Goal: Navigation & Orientation: Find specific page/section

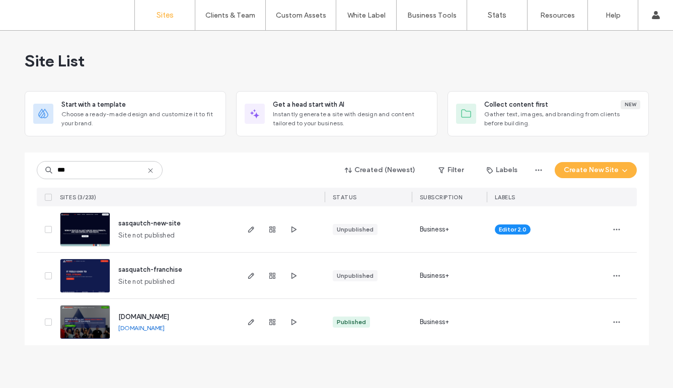
type input "***"
click at [96, 225] on img at bounding box center [84, 247] width 49 height 68
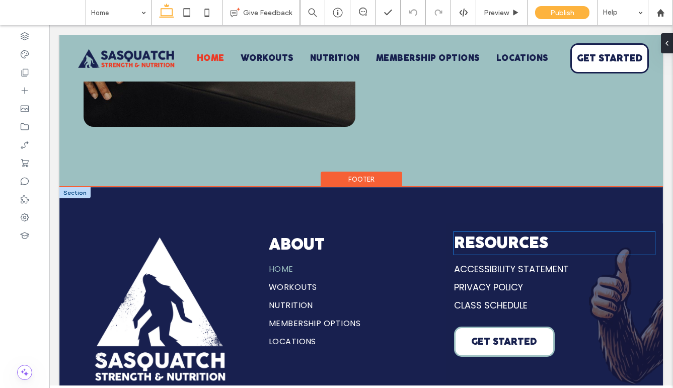
scroll to position [3635, 0]
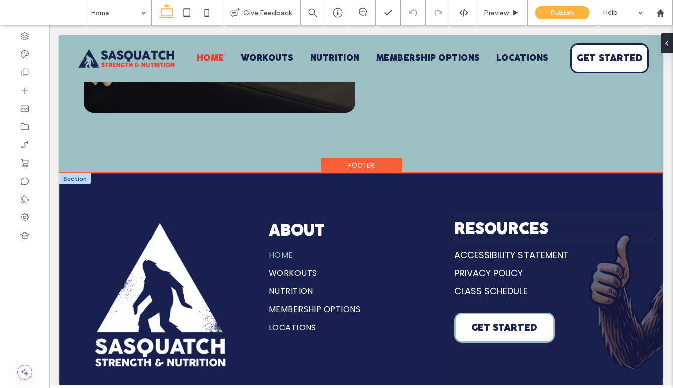
click at [639, 240] on p "Resources" at bounding box center [554, 228] width 201 height 23
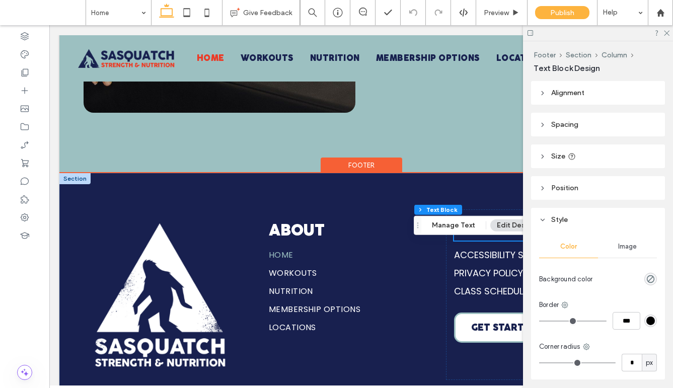
click at [508, 202] on div "About Home Workouts Nutrition Membership Options Locations Resources Accessibil…" at bounding box center [360, 294] width 603 height 243
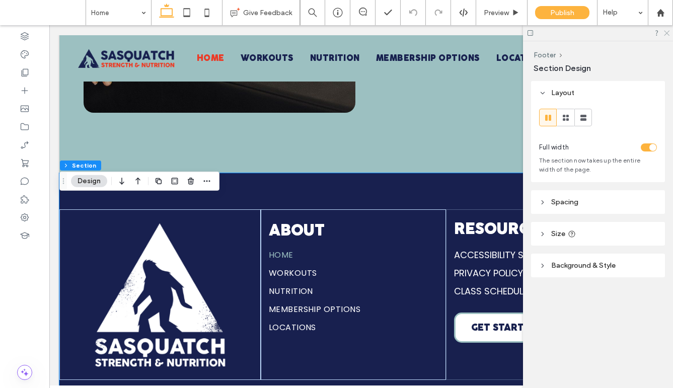
click at [664, 31] on use at bounding box center [666, 34] width 6 height 6
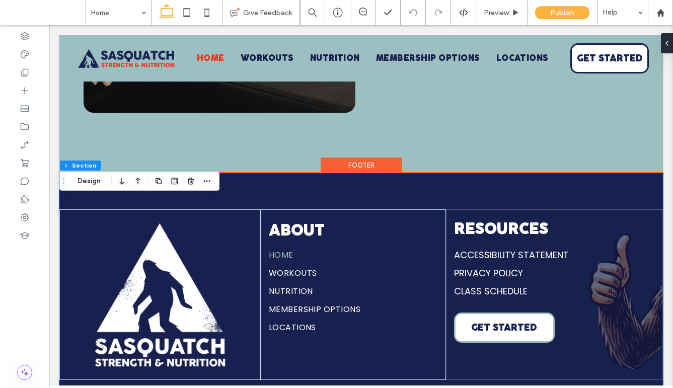
click at [621, 218] on div "About Home Workouts Nutrition Membership Options Locations Resources Accessibil…" at bounding box center [360, 294] width 603 height 243
click at [640, 240] on div "Resources Accessibility Statement Privacy Policy CLASS SCHEDULE GET STARTED" at bounding box center [554, 294] width 217 height 171
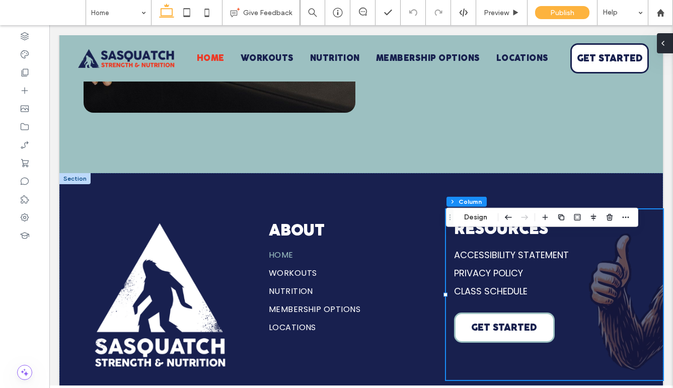
click at [666, 45] on icon at bounding box center [662, 43] width 8 height 8
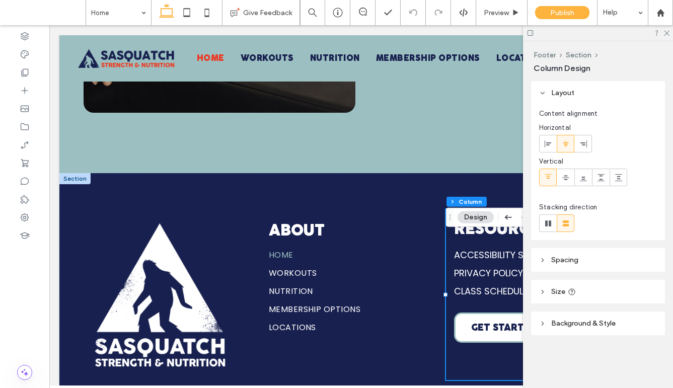
click at [581, 324] on span "Background & Style" at bounding box center [583, 323] width 64 height 9
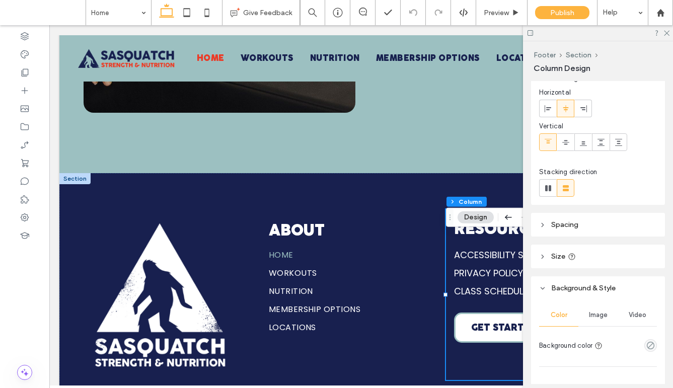
scroll to position [137, 0]
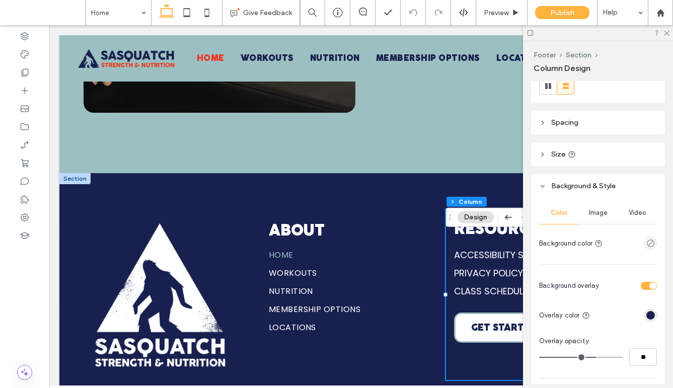
click at [605, 212] on span "Image" at bounding box center [598, 213] width 19 height 8
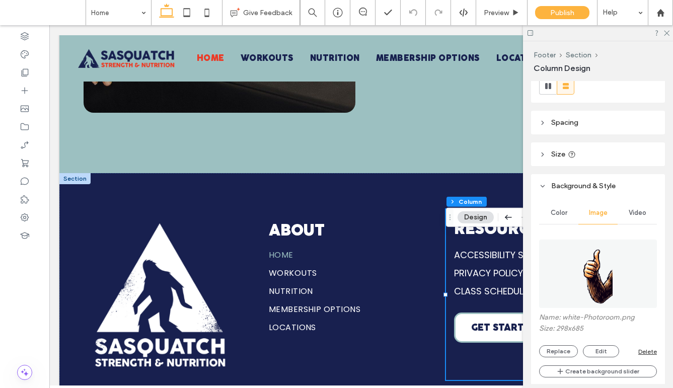
scroll to position [162, 0]
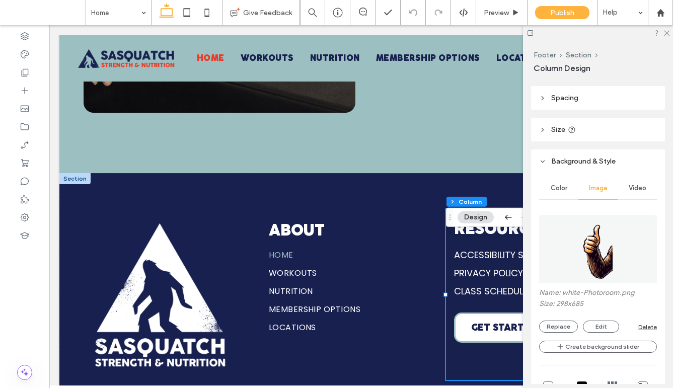
click at [652, 324] on div "Delete" at bounding box center [647, 327] width 19 height 8
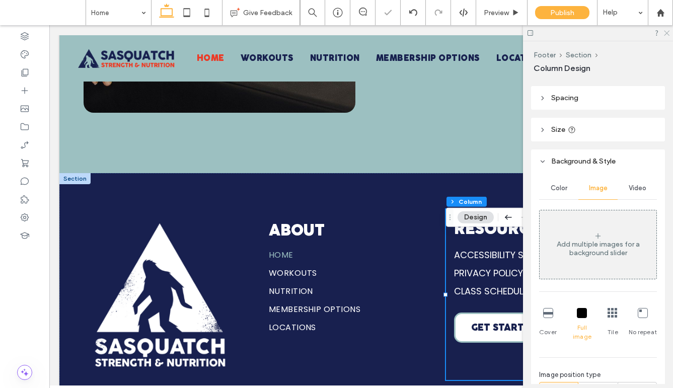
click at [667, 34] on icon at bounding box center [665, 32] width 7 height 7
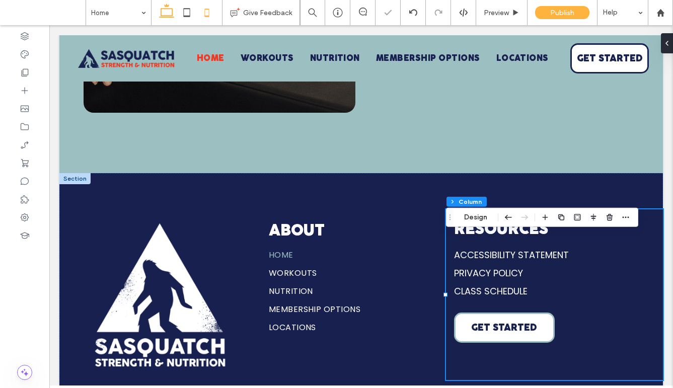
click at [211, 15] on icon at bounding box center [207, 13] width 20 height 20
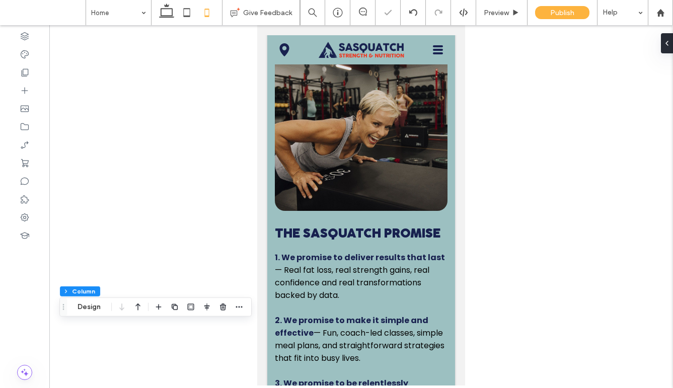
type input "**"
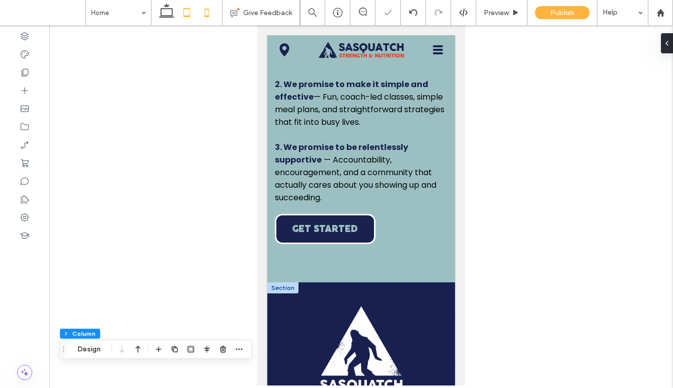
click at [188, 10] on icon at bounding box center [187, 13] width 20 height 20
type input "**"
type input "*****"
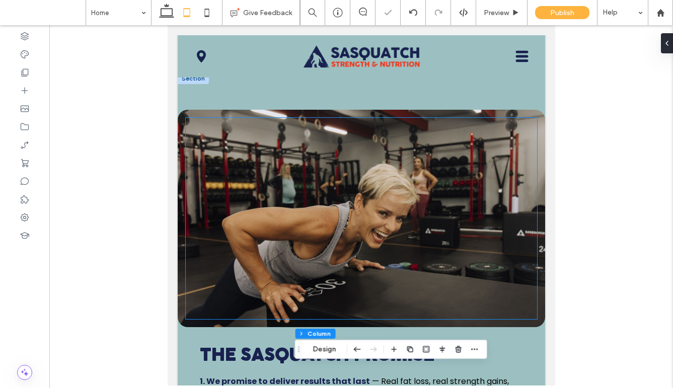
scroll to position [4219, 0]
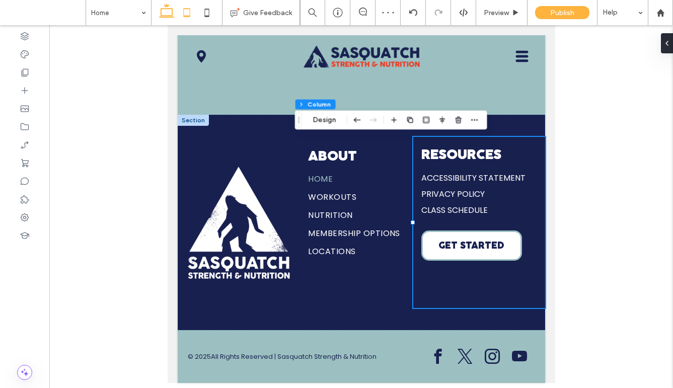
click at [162, 12] on icon at bounding box center [166, 13] width 20 height 20
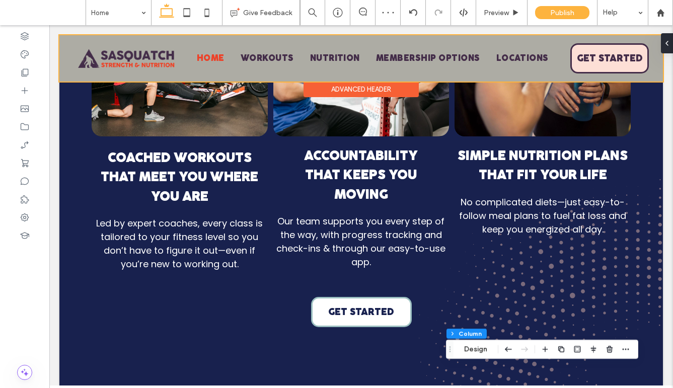
scroll to position [1969, 0]
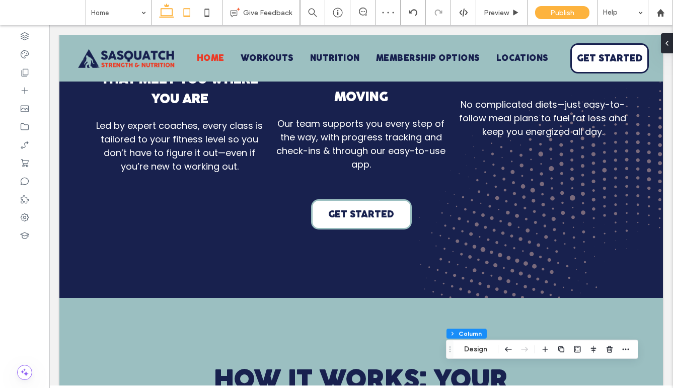
click at [188, 10] on icon at bounding box center [187, 13] width 20 height 20
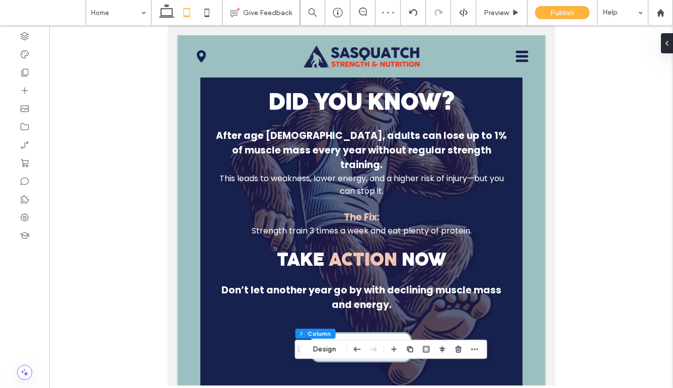
scroll to position [4219, 0]
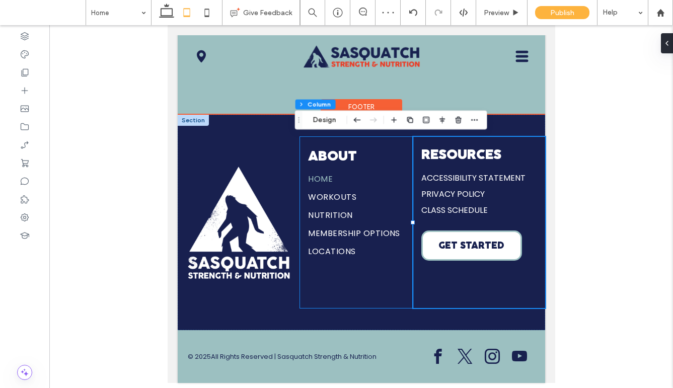
click at [380, 141] on div "About Home Workouts Nutrition Membership Options Locations" at bounding box center [355, 222] width 113 height 171
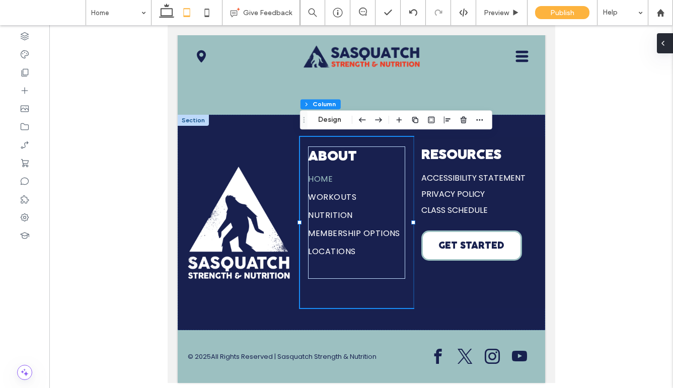
click at [667, 46] on div at bounding box center [664, 43] width 16 height 20
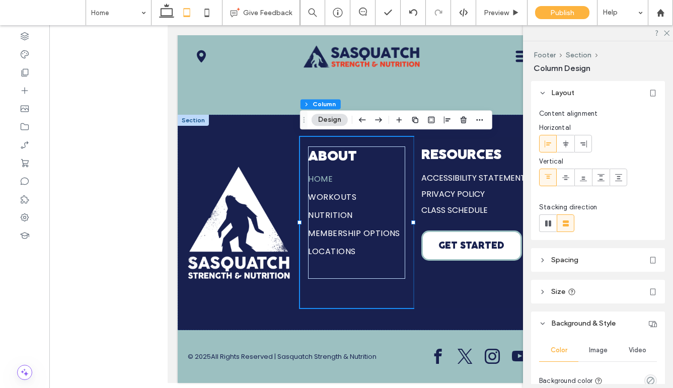
click at [548, 178] on use at bounding box center [547, 176] width 7 height 5
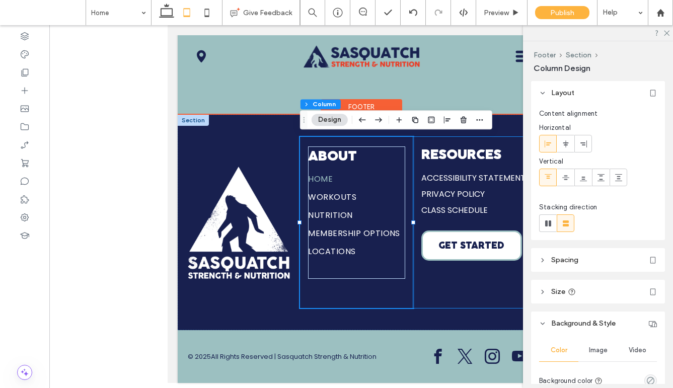
click at [443, 140] on div "Resources Accessibility Statement Privacy Policy CLASS SCHEDULE GET STARTED" at bounding box center [478, 222] width 132 height 171
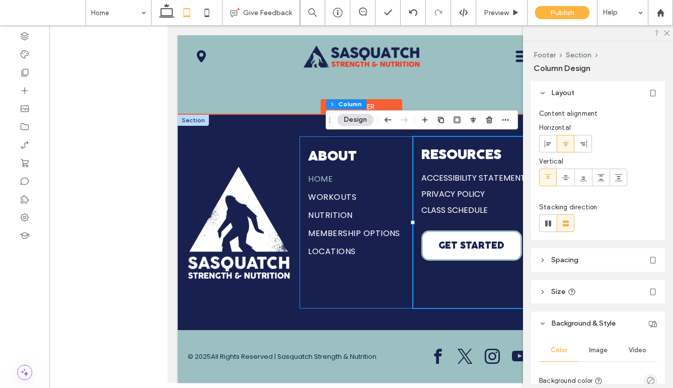
click at [396, 144] on div "About Home Workouts Nutrition Membership Options Locations" at bounding box center [355, 222] width 113 height 171
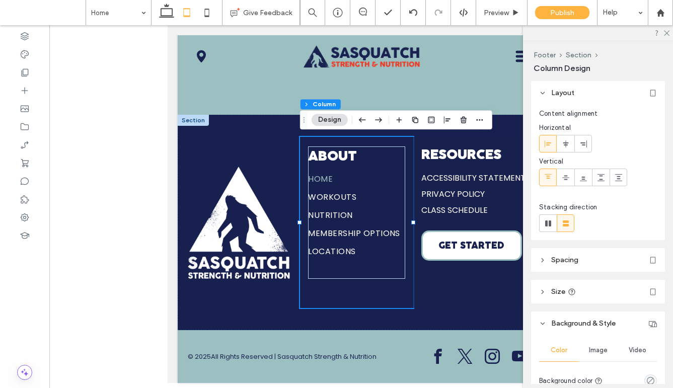
click at [562, 258] on span "Spacing" at bounding box center [564, 260] width 27 height 9
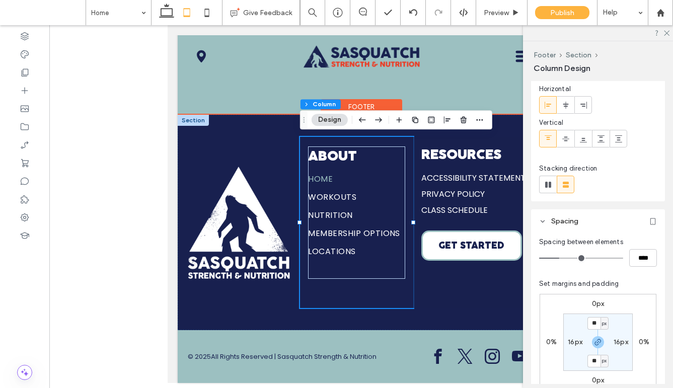
scroll to position [46, 0]
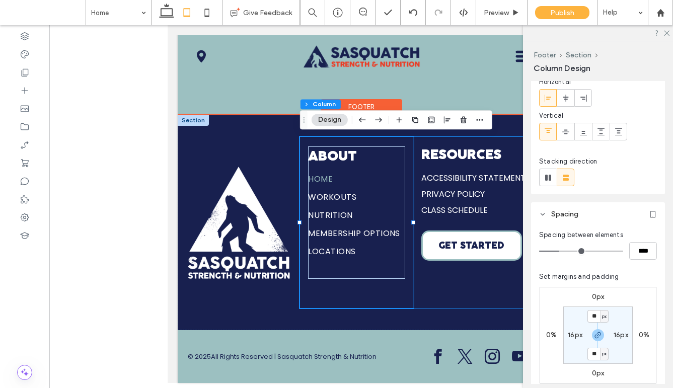
click at [440, 138] on div "Resources Accessibility Statement Privacy Policy CLASS SCHEDULE GET STARTED" at bounding box center [478, 222] width 132 height 171
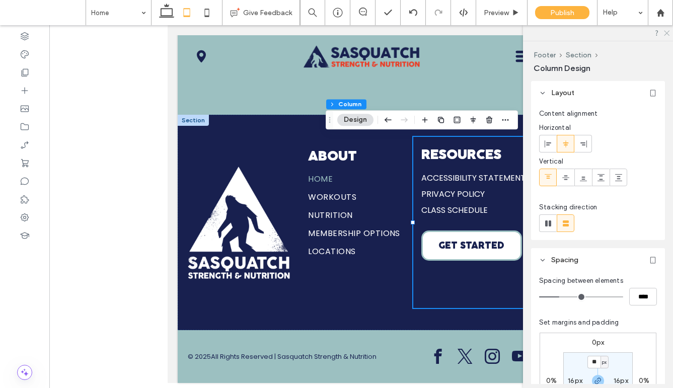
click at [668, 32] on icon at bounding box center [665, 32] width 7 height 7
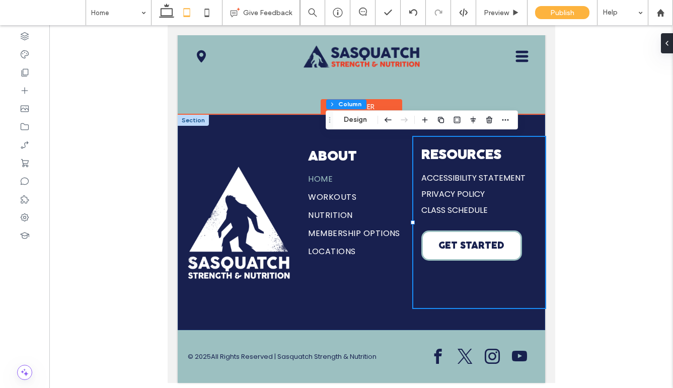
click at [540, 126] on div "About Home Workouts Nutrition Membership Options Locations Resources Accessibil…" at bounding box center [360, 222] width 367 height 215
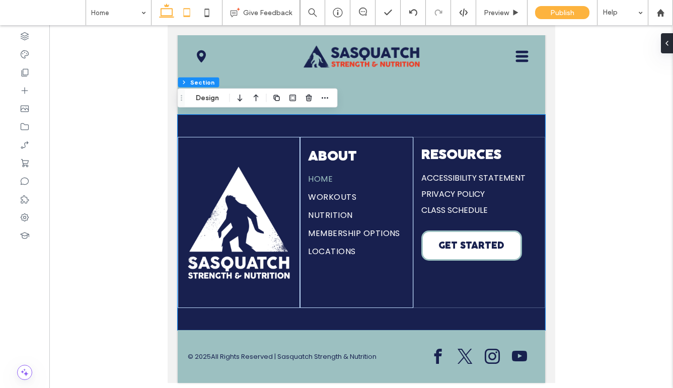
click at [163, 12] on icon at bounding box center [166, 13] width 20 height 20
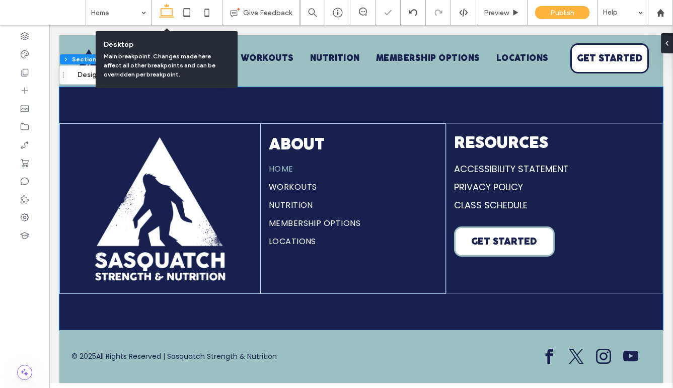
scroll to position [3746, 0]
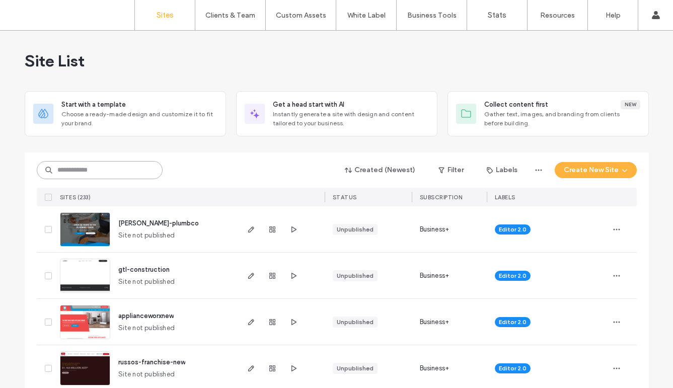
click at [103, 171] on input at bounding box center [100, 170] width 126 height 18
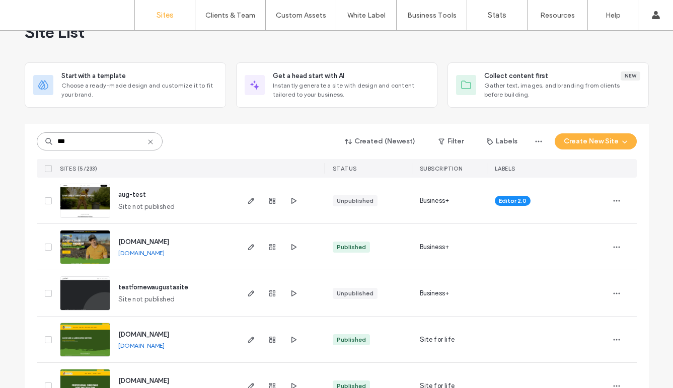
scroll to position [62, 0]
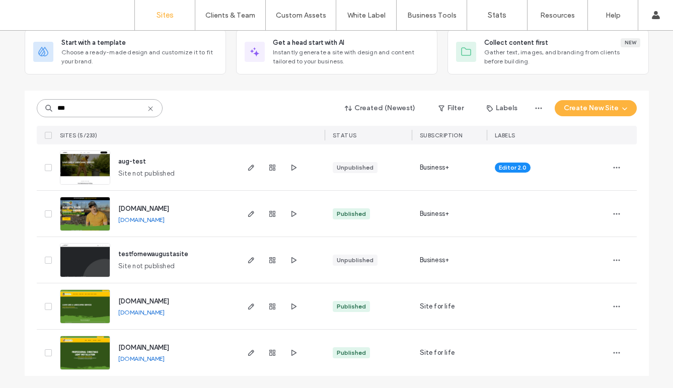
type input "***"
click at [94, 304] on img at bounding box center [84, 324] width 49 height 68
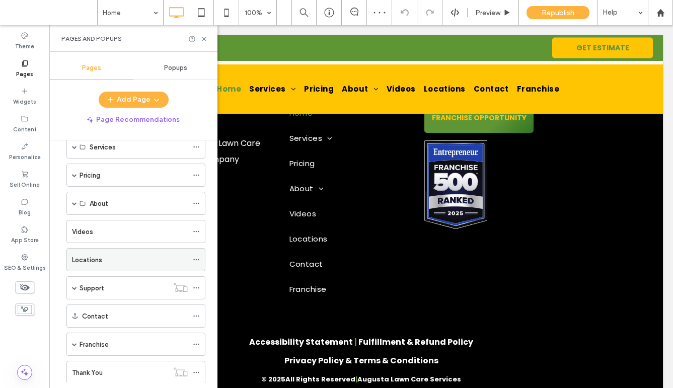
scroll to position [52, 0]
click at [81, 258] on label "Locations" at bounding box center [87, 258] width 30 height 18
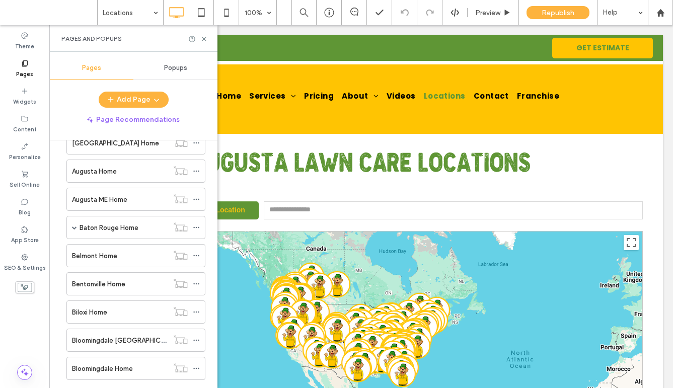
scroll to position [550, 0]
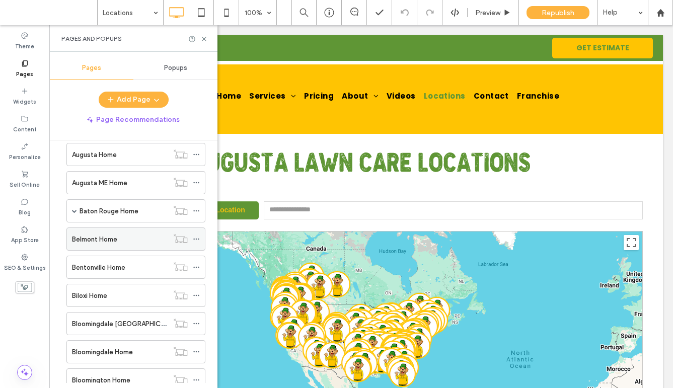
click at [93, 240] on label "Belmont Home" at bounding box center [94, 239] width 45 height 18
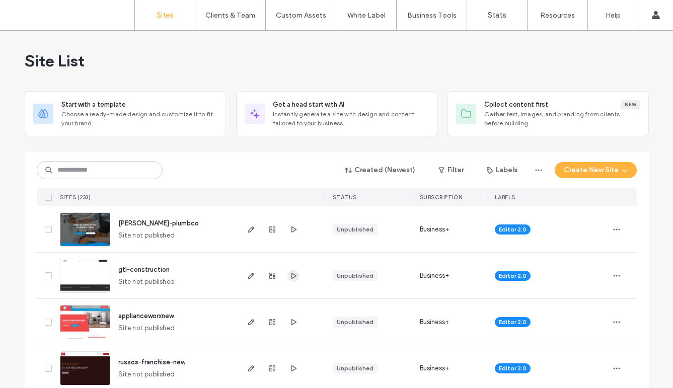
click at [289, 277] on icon "button" at bounding box center [293, 276] width 8 height 8
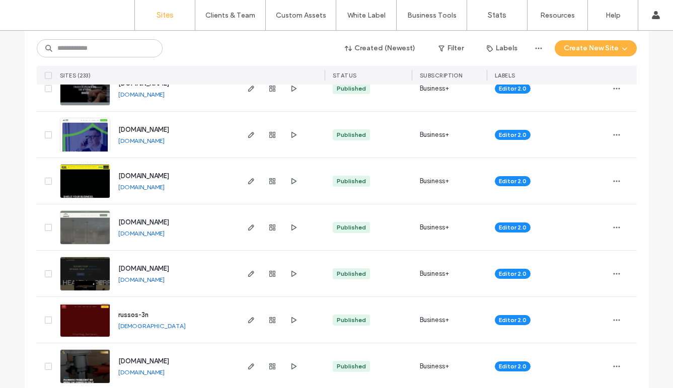
scroll to position [1213, 0]
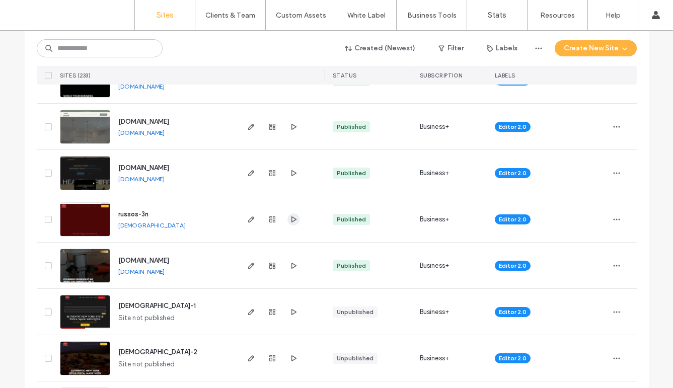
click at [289, 219] on icon "button" at bounding box center [293, 219] width 8 height 8
click at [164, 133] on link "[DOMAIN_NAME]" at bounding box center [141, 133] width 46 height 8
